Goal: Use online tool/utility: Utilize a website feature to perform a specific function

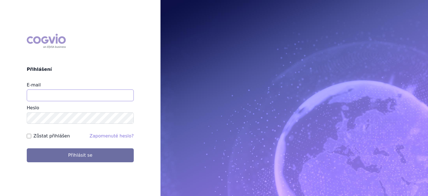
click at [82, 94] on input "E-mail" at bounding box center [80, 95] width 107 height 12
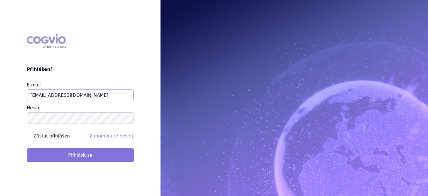
type input "jiri.sterba2@vzp.cz"
click at [79, 157] on button "Přihlásit se" at bounding box center [80, 155] width 107 height 14
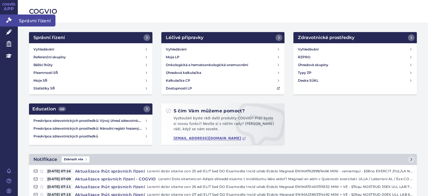
click at [6, 20] on icon at bounding box center [9, 20] width 6 height 6
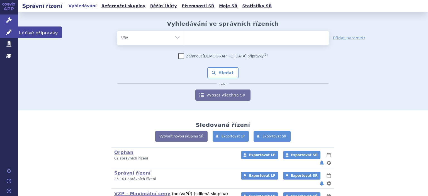
click at [7, 35] on link "Léčivé přípravky" at bounding box center [9, 32] width 18 height 12
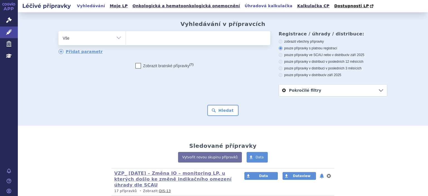
click at [245, 7] on link "Úhradová kalkulačka" at bounding box center [268, 6] width 51 height 8
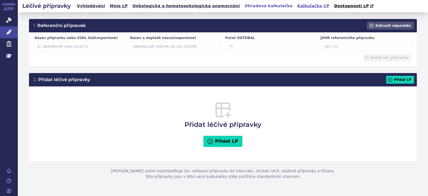
click at [296, 7] on link "Kalkulačka CP" at bounding box center [314, 6] width 36 height 8
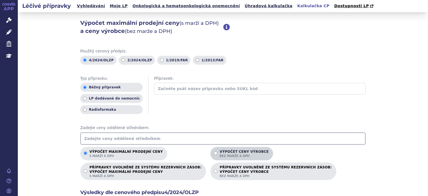
click at [214, 154] on input "Výpočet ceny výrobce bez marže a DPH" at bounding box center [216, 153] width 4 height 4
radio input "true"
click at [170, 140] on input "text" at bounding box center [222, 138] width 285 height 12
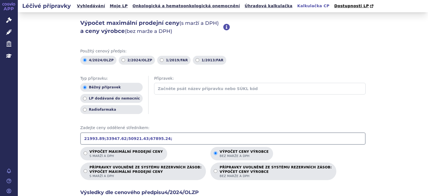
type input "21993.89;33947.62;50921.43;67895.24;"
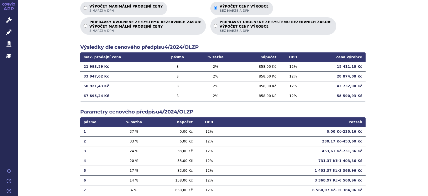
scroll to position [146, 0]
